Goal: Information Seeking & Learning: Learn about a topic

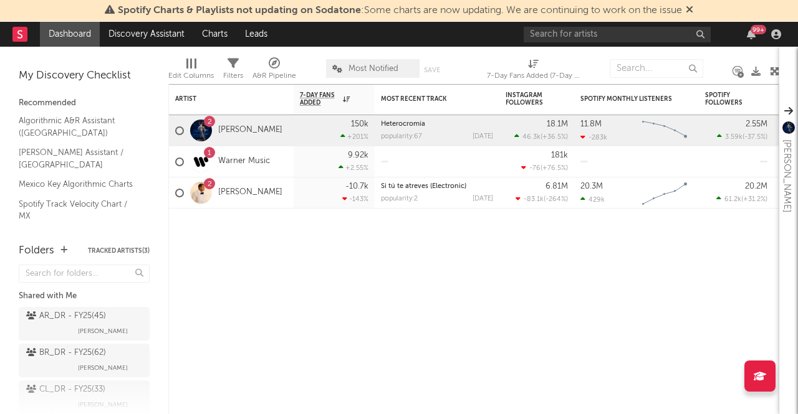
click at [547, 54] on div "7-Day Fans Added (7-Day Fans Added)" at bounding box center [533, 71] width 93 height 36
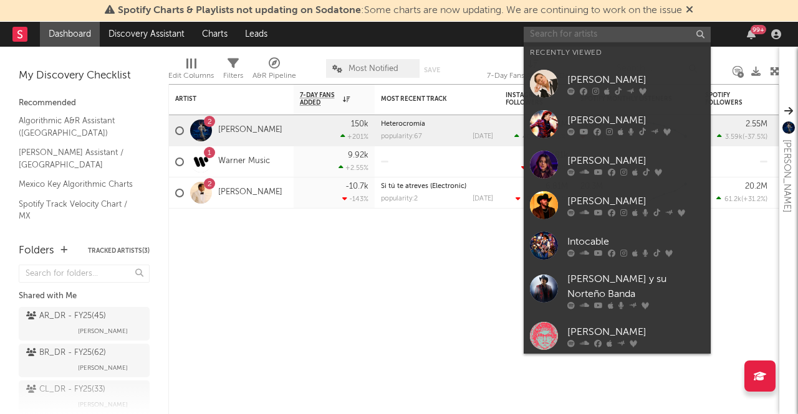
click at [553, 40] on input "text" at bounding box center [617, 35] width 187 height 16
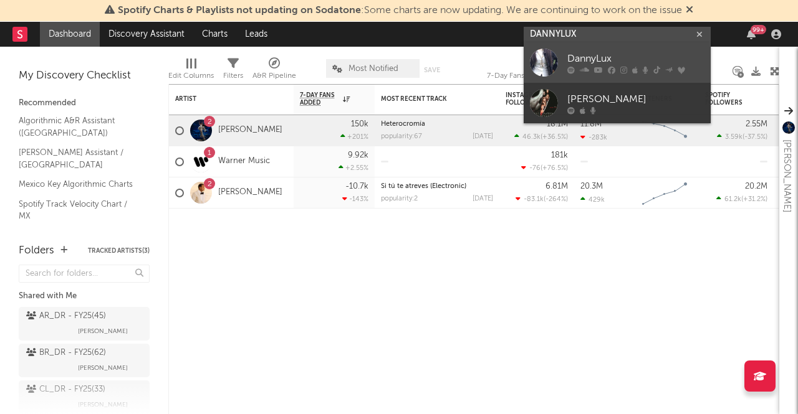
type input "DANNYLUX"
click at [540, 62] on div at bounding box center [544, 63] width 28 height 28
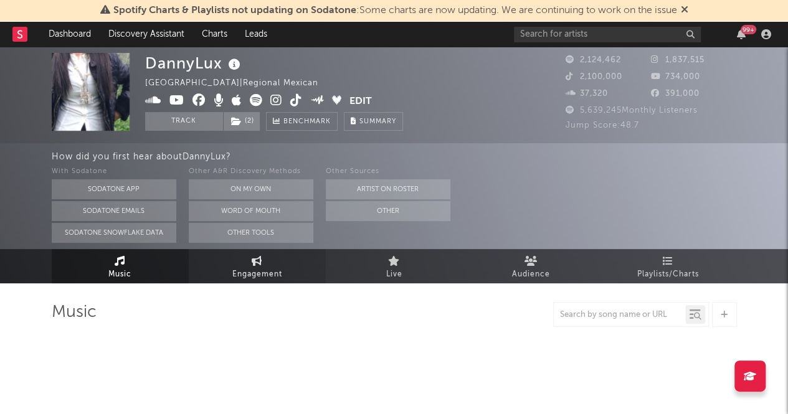
click at [262, 270] on span "Engagement" at bounding box center [257, 274] width 50 height 15
select select "1w"
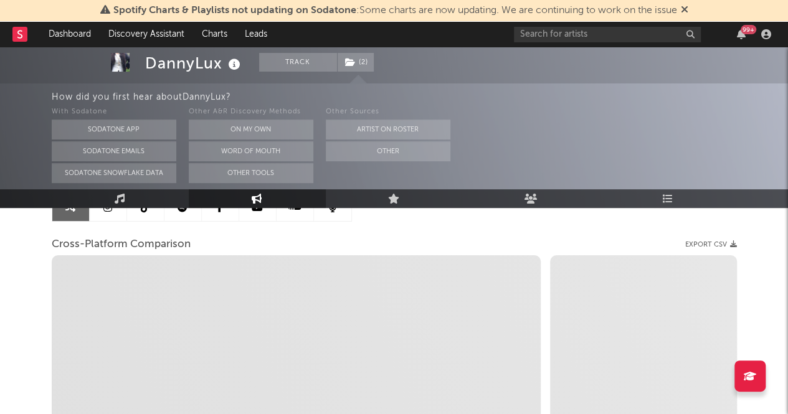
scroll to position [142, 0]
click at [684, 10] on icon at bounding box center [684, 9] width 7 height 10
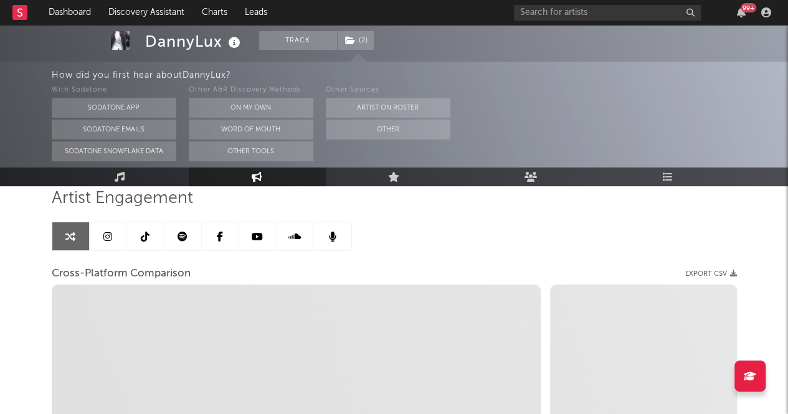
scroll to position [87, 0]
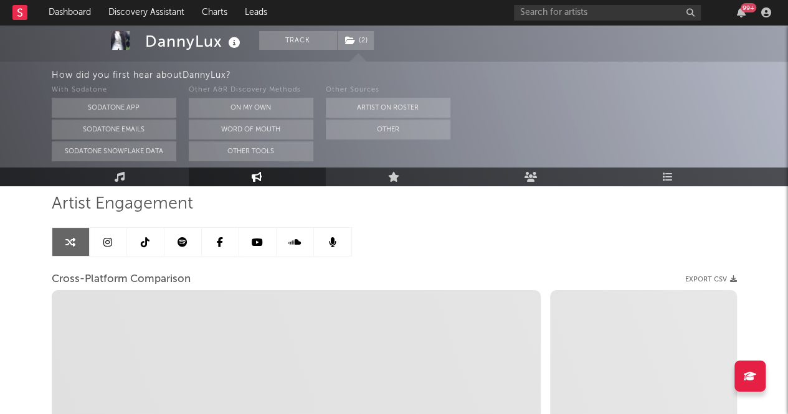
select select "1m"
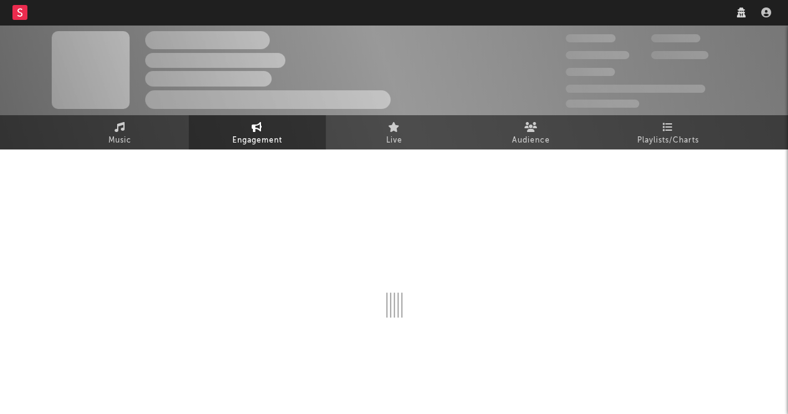
scroll to position [21, 0]
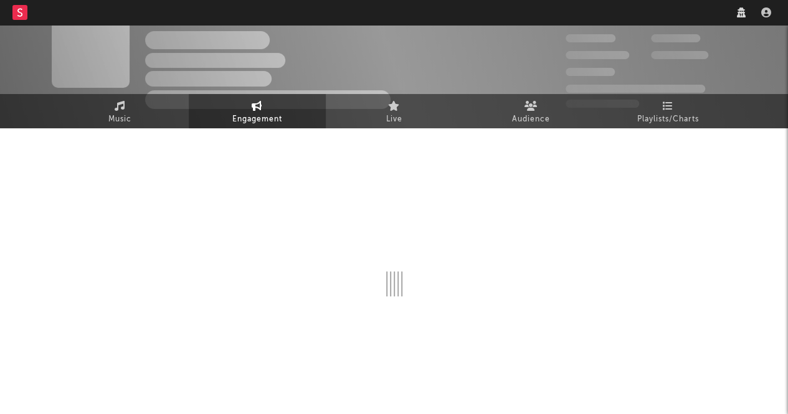
select select "1w"
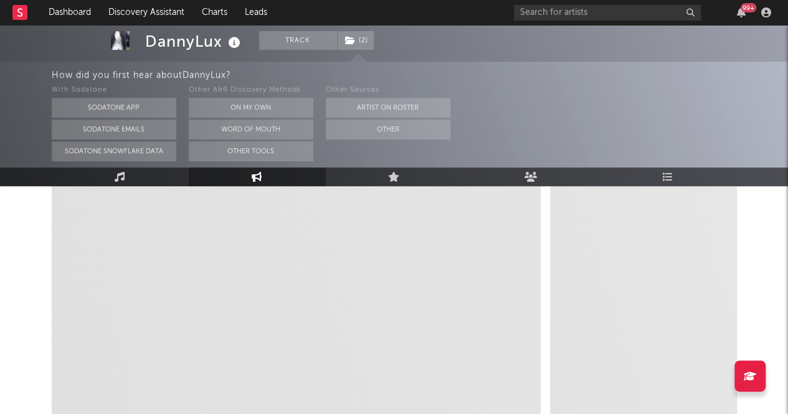
select select "1m"
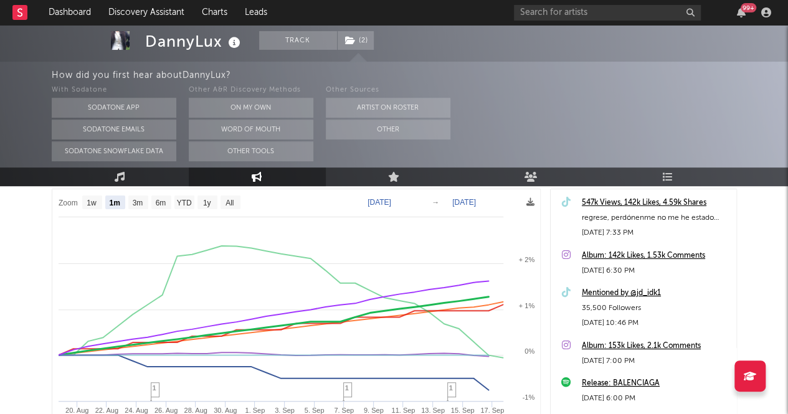
scroll to position [187, 0]
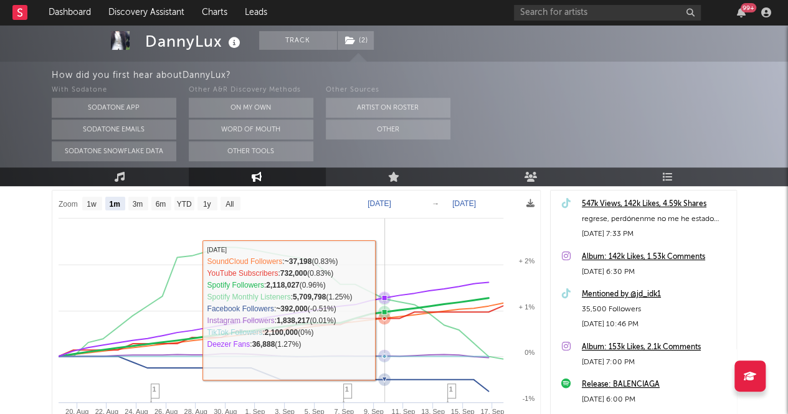
click at [391, 312] on icon at bounding box center [266, 329] width 445 height 60
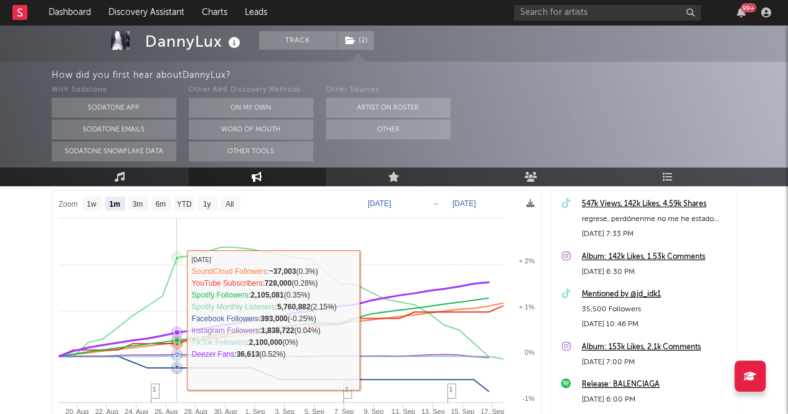
click at [181, 320] on rect at bounding box center [296, 354] width 489 height 327
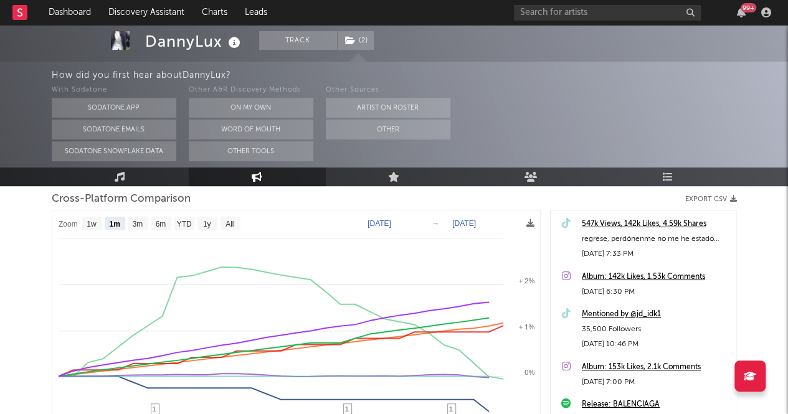
scroll to position [128, 0]
